Goal: Information Seeking & Learning: Learn about a topic

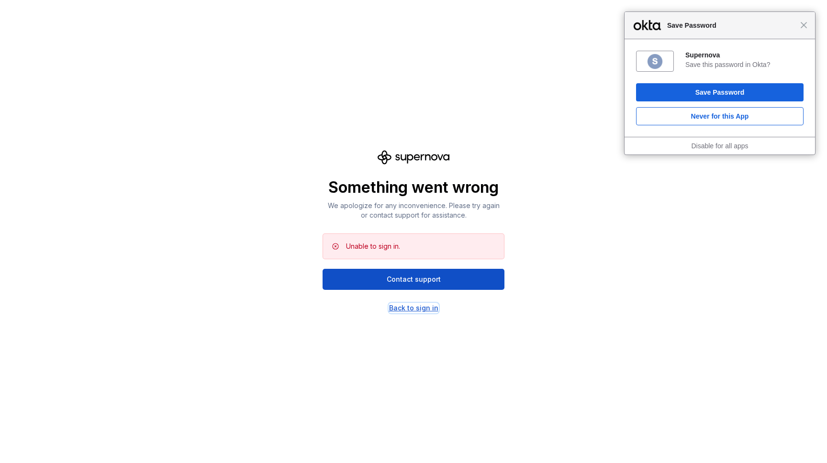
click at [416, 312] on div "Back to sign in" at bounding box center [413, 308] width 49 height 10
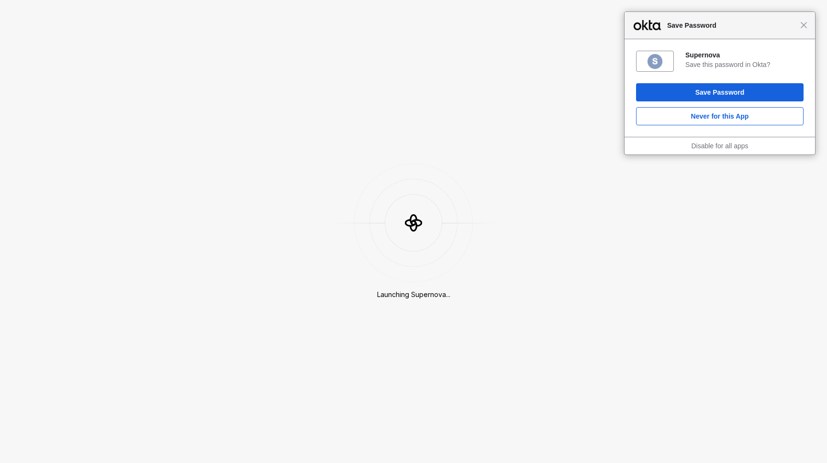
click at [806, 34] on div "Close Save Password" at bounding box center [720, 25] width 190 height 27
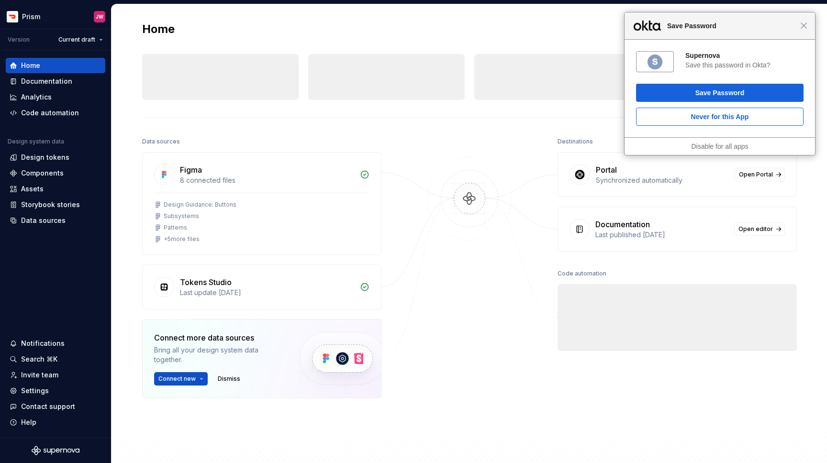
click at [808, 29] on div "Close Save Password" at bounding box center [720, 25] width 190 height 27
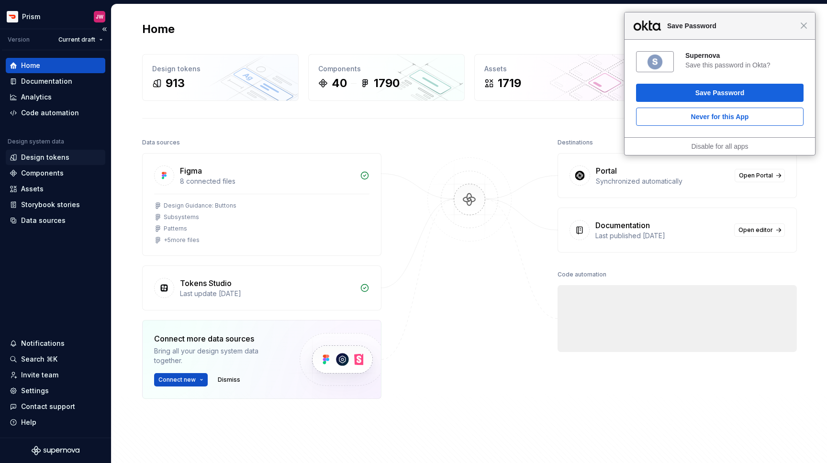
click at [63, 159] on div "Design tokens" at bounding box center [45, 158] width 48 height 10
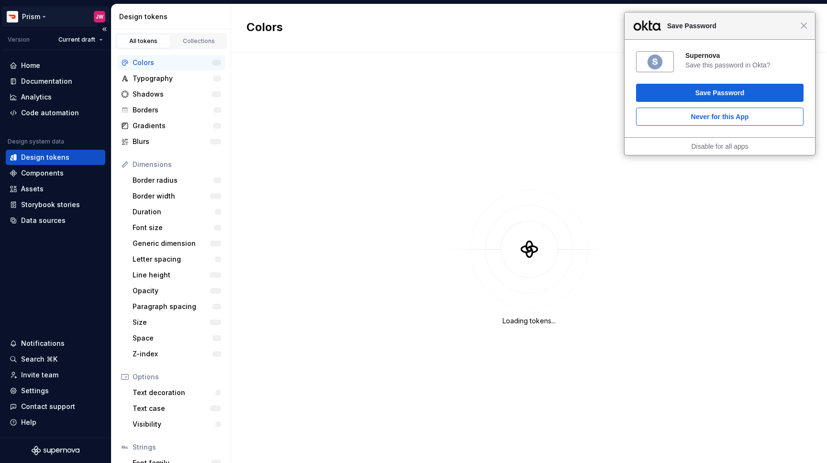
click at [49, 16] on html "Close Save Password Supernova Save this password in Okta? Save Password Never f…" at bounding box center [413, 231] width 827 height 463
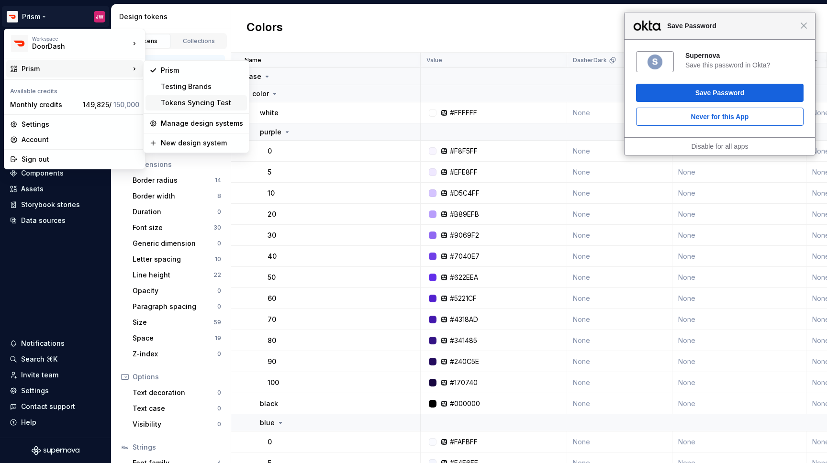
click at [178, 95] on div "Tokens Syncing Test" at bounding box center [195, 102] width 101 height 15
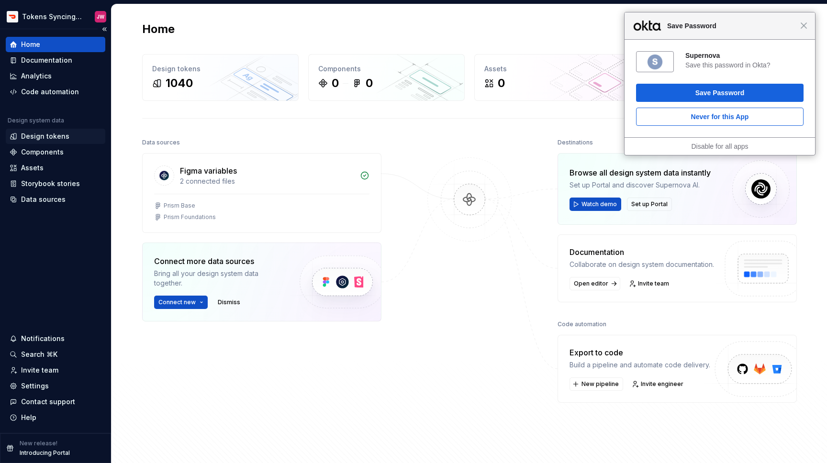
click at [63, 138] on div "Design tokens" at bounding box center [45, 137] width 48 height 10
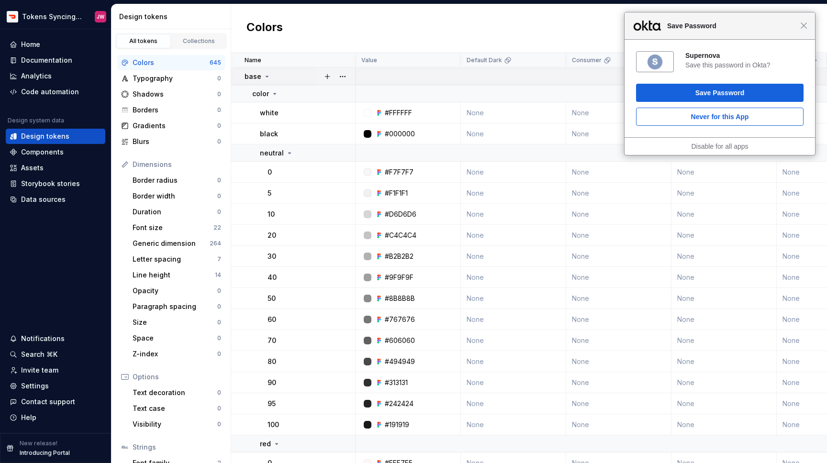
click at [264, 77] on icon at bounding box center [267, 77] width 8 height 8
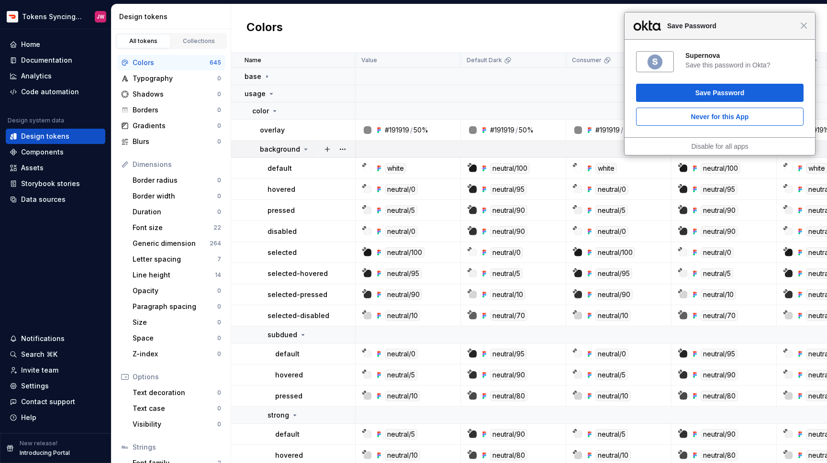
click at [296, 149] on p "background" at bounding box center [280, 150] width 40 height 10
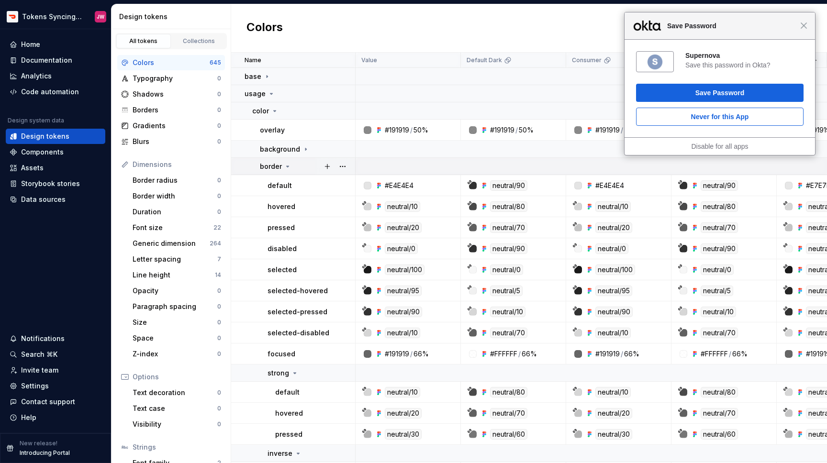
click at [290, 170] on div "border" at bounding box center [276, 167] width 32 height 10
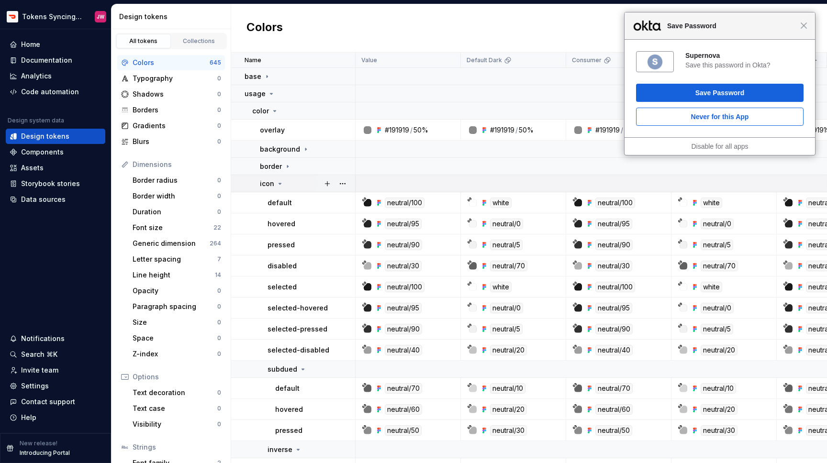
click at [282, 182] on icon at bounding box center [280, 184] width 8 height 8
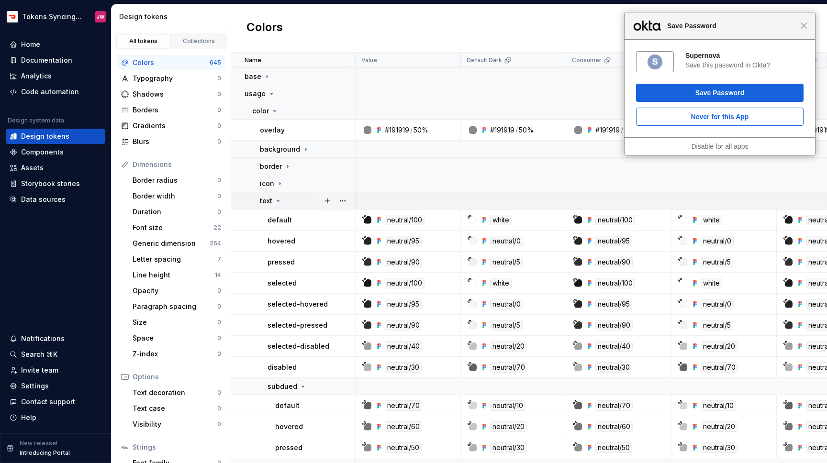
click at [279, 200] on icon at bounding box center [278, 201] width 8 height 8
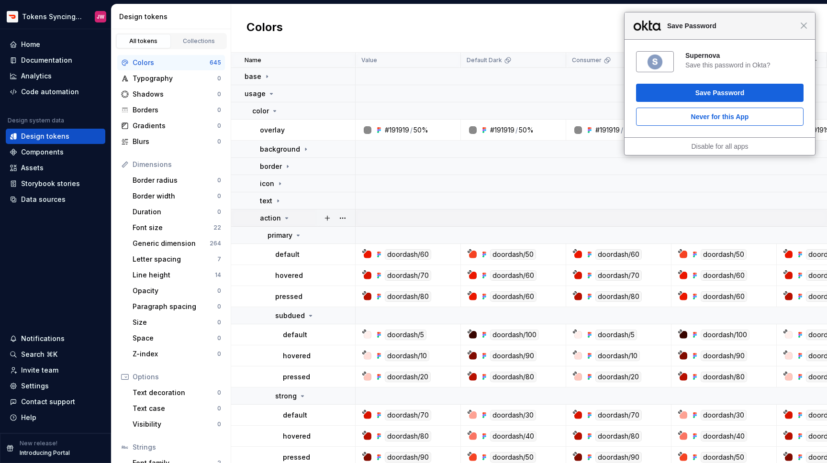
click at [278, 220] on p "action" at bounding box center [270, 218] width 21 height 10
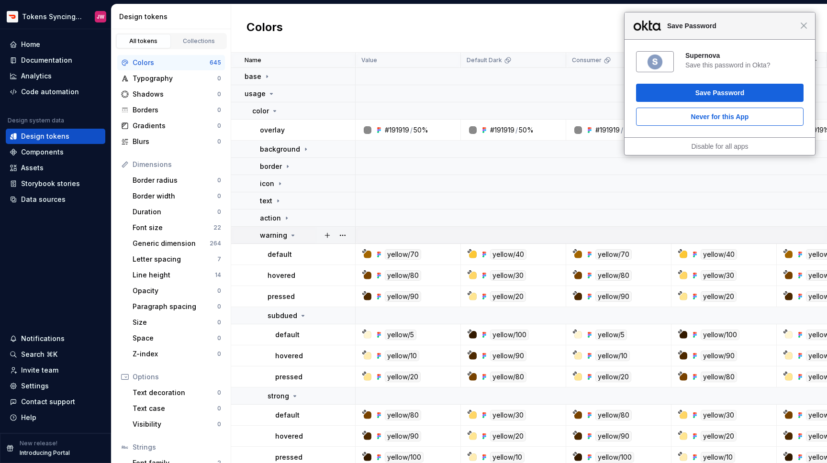
click at [278, 234] on p "warning" at bounding box center [273, 236] width 27 height 10
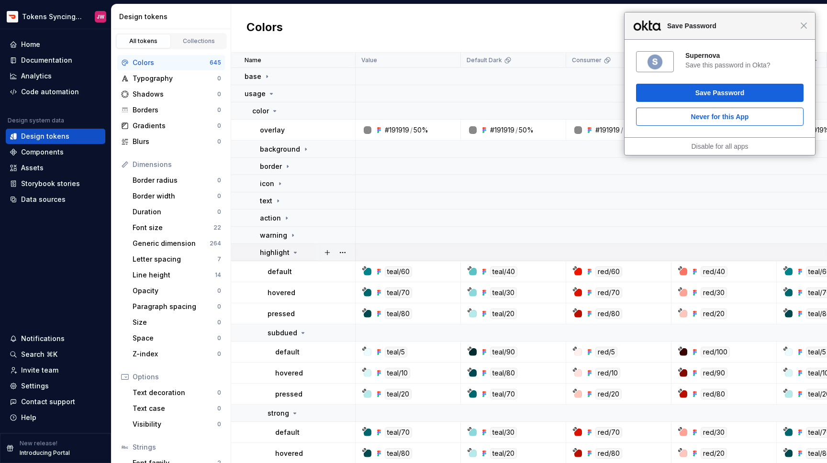
click at [277, 252] on p "highlight" at bounding box center [275, 253] width 30 height 10
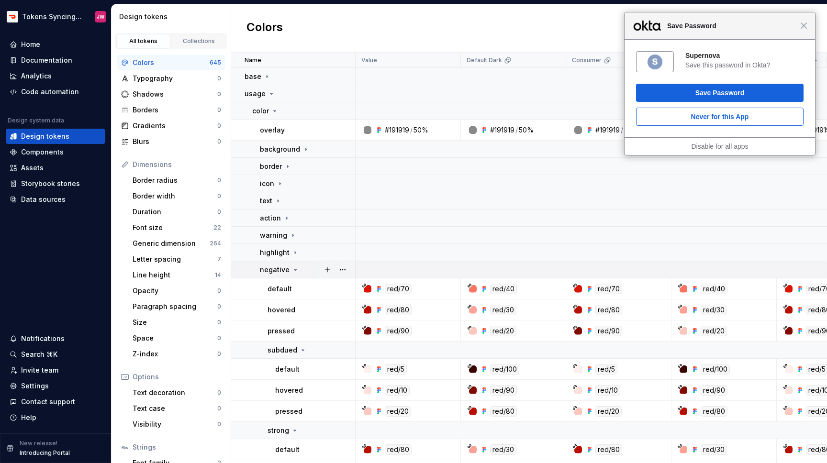
click at [277, 270] on p "negative" at bounding box center [275, 270] width 30 height 10
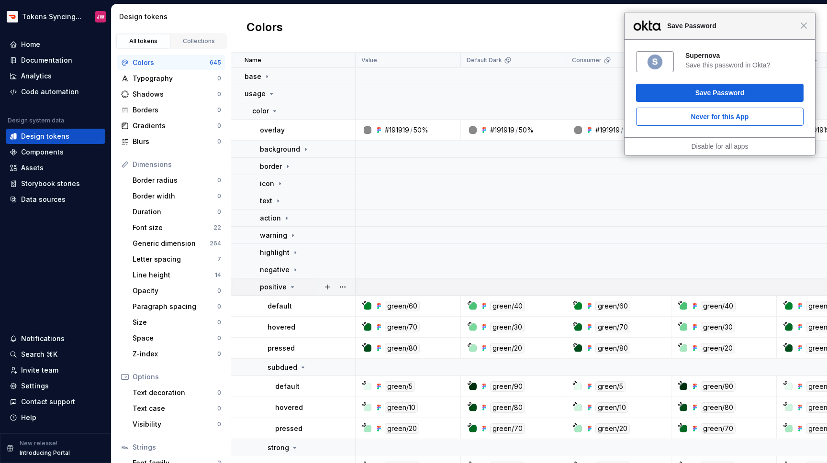
click at [277, 289] on p "positive" at bounding box center [273, 287] width 27 height 10
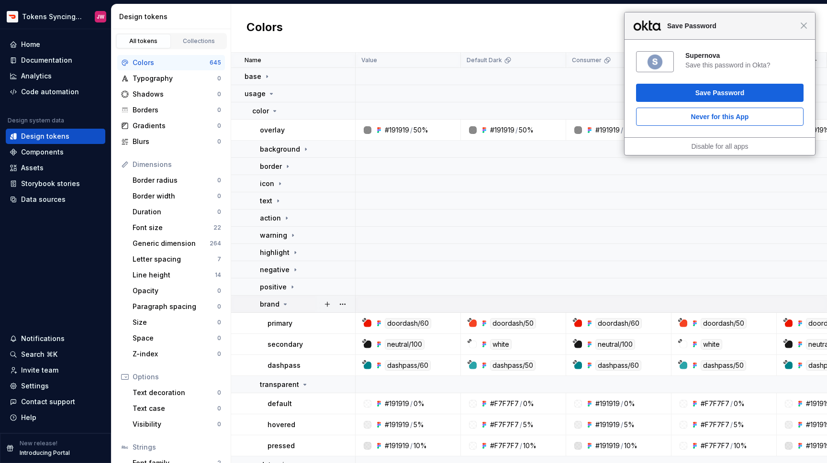
click at [277, 302] on p "brand" at bounding box center [270, 305] width 20 height 10
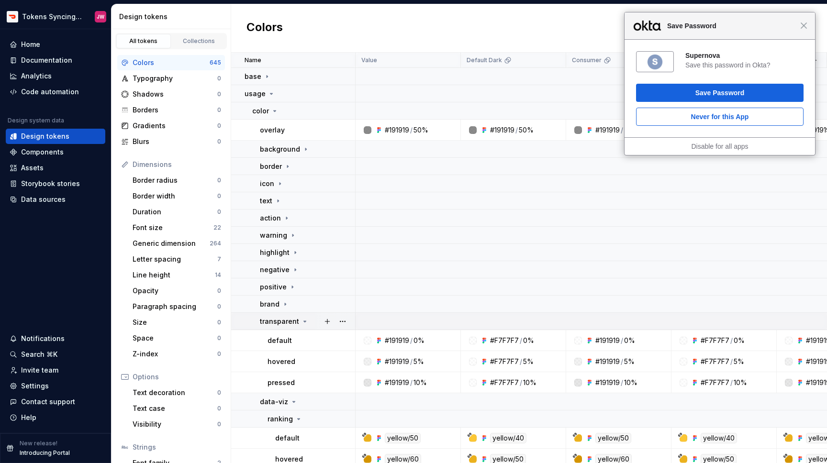
click at [276, 322] on p "transparent" at bounding box center [279, 322] width 39 height 10
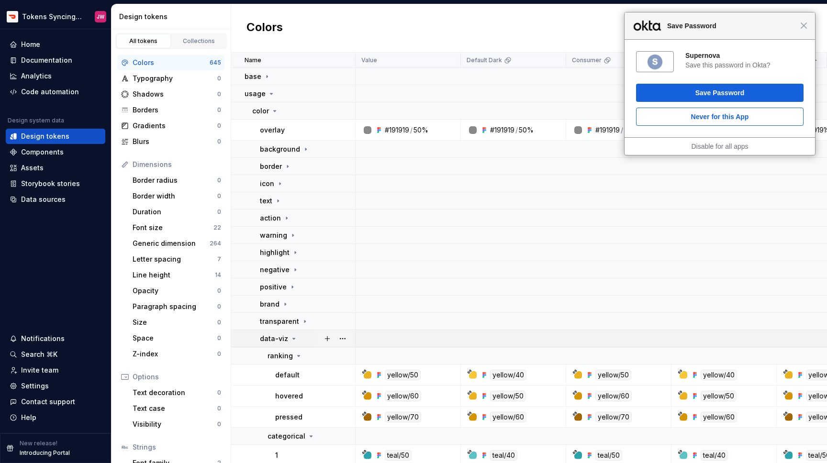
click at [276, 338] on p "data-viz" at bounding box center [274, 339] width 28 height 10
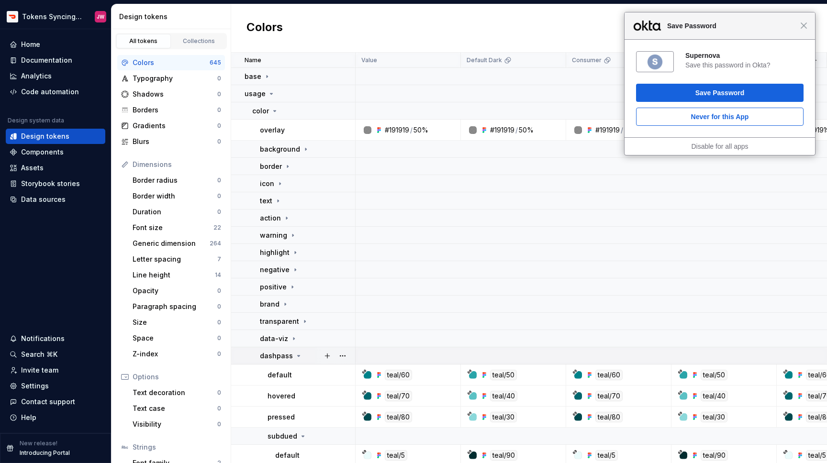
click at [277, 352] on p "dashpass" at bounding box center [276, 356] width 33 height 10
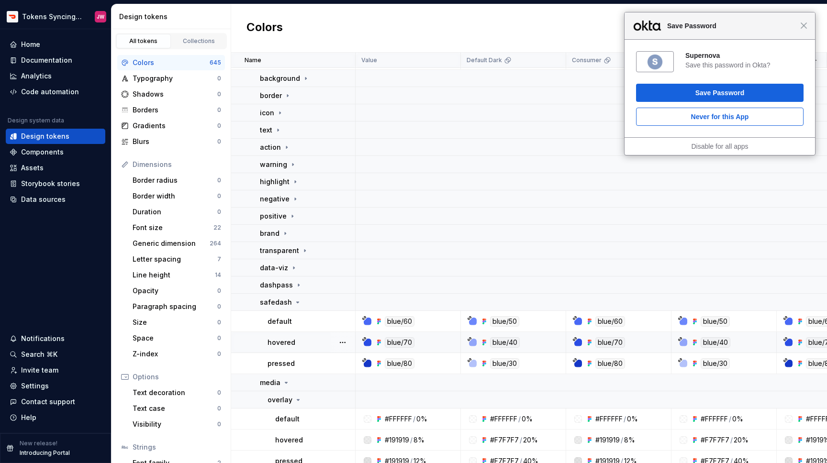
scroll to position [79, 0]
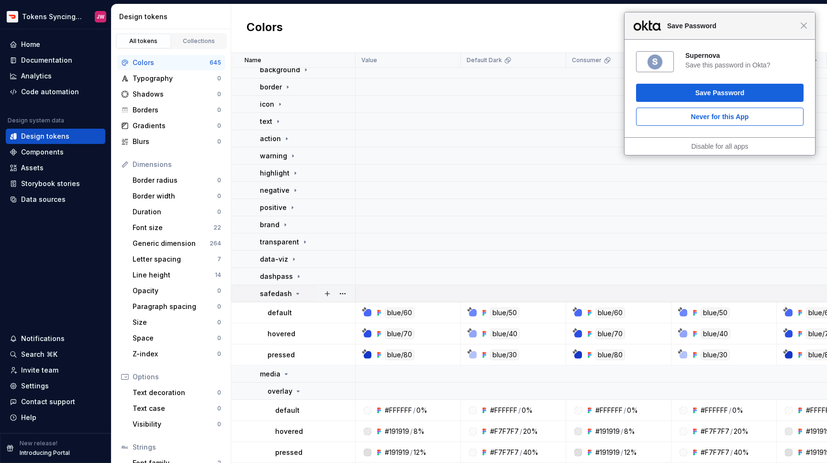
click at [279, 287] on td "safedash" at bounding box center [293, 293] width 124 height 17
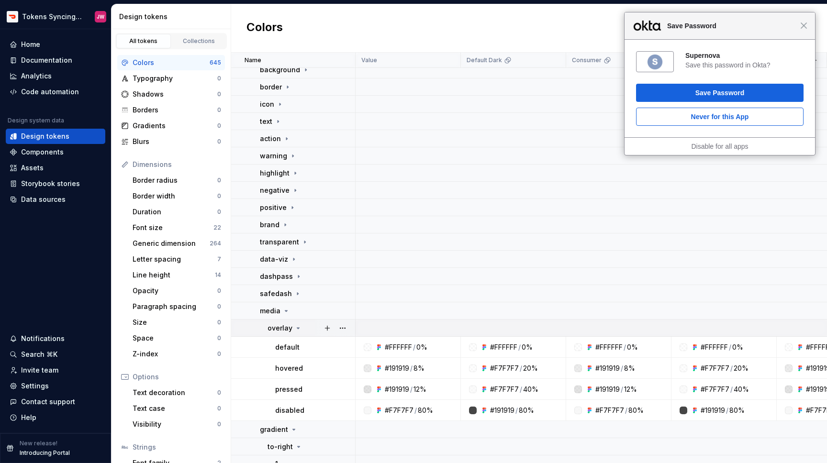
click at [279, 323] on p "overlay" at bounding box center [280, 328] width 25 height 10
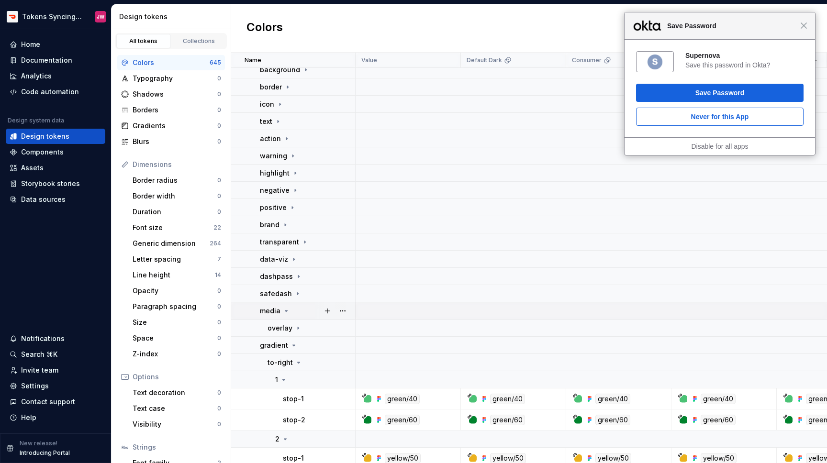
click at [279, 307] on p "media" at bounding box center [270, 311] width 21 height 10
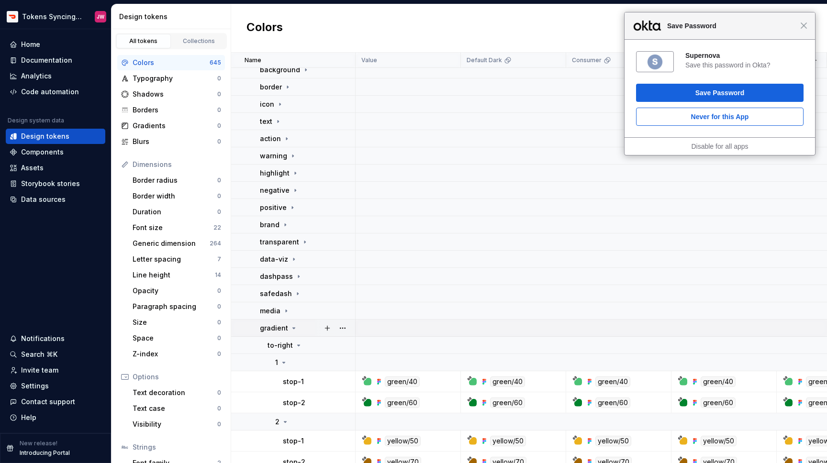
click at [279, 328] on p "gradient" at bounding box center [274, 328] width 28 height 10
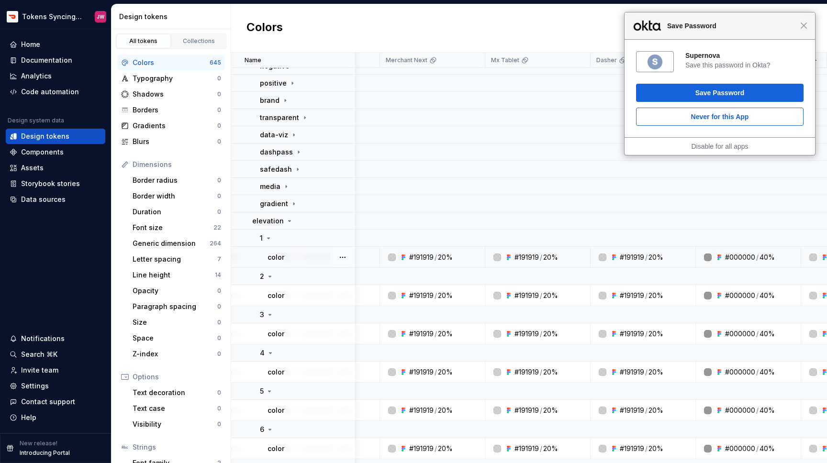
scroll to position [204, 0]
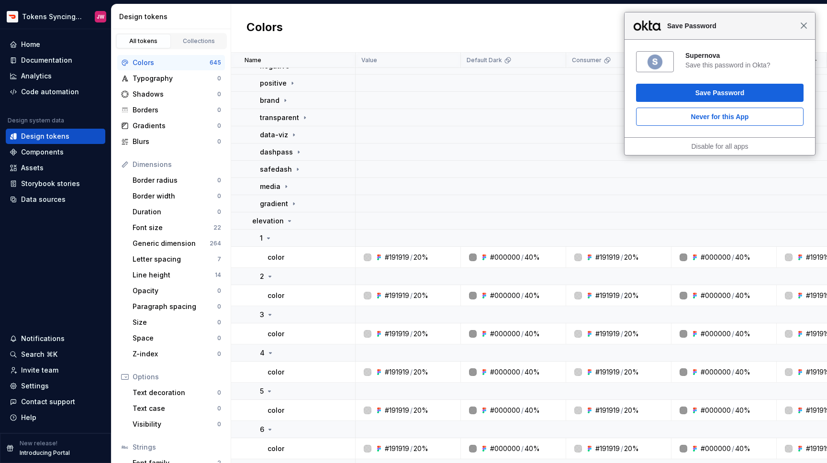
click at [805, 29] on span "Close" at bounding box center [803, 25] width 7 height 7
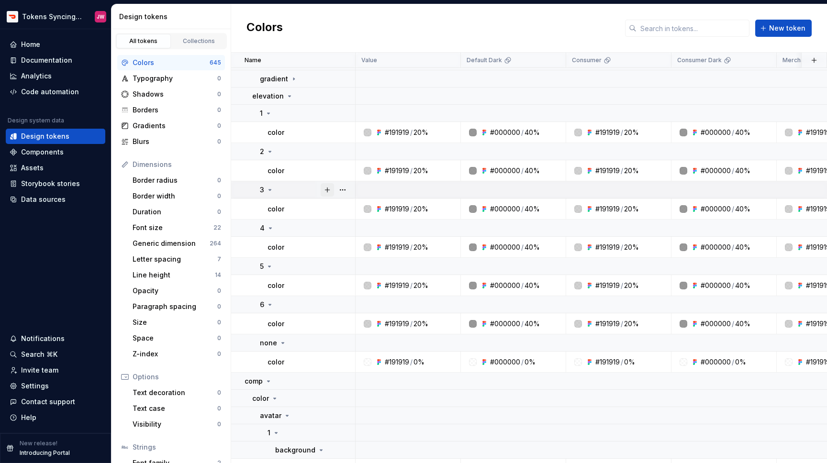
scroll to position [312, 0]
